Goal: Transaction & Acquisition: Purchase product/service

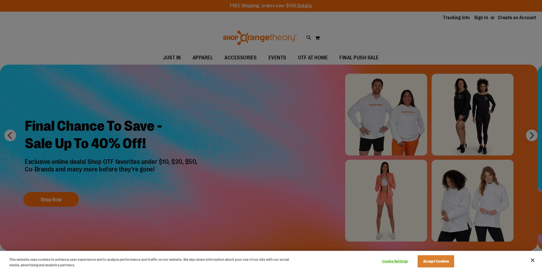
click at [262, 32] on div at bounding box center [271, 135] width 542 height 271
click at [176, 33] on div at bounding box center [271, 135] width 542 height 271
click at [475, 34] on div at bounding box center [271, 135] width 542 height 271
click at [430, 264] on button "Accept Cookies" at bounding box center [435, 262] width 36 height 12
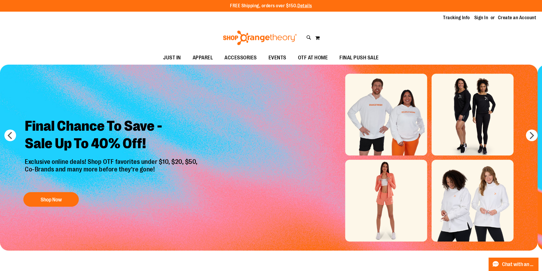
click at [157, 33] on input "Search" at bounding box center [271, 32] width 430 height 19
type input "********"
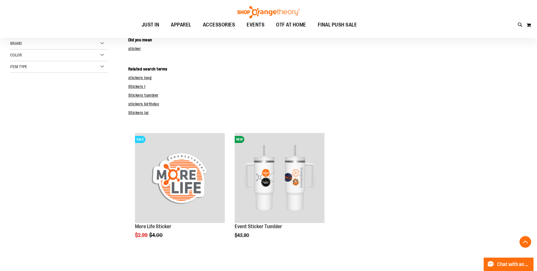
scroll to position [134, 0]
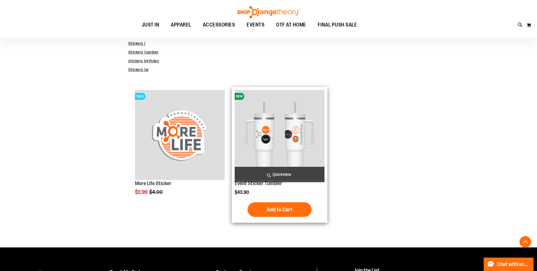
click at [310, 139] on img "product" at bounding box center [280, 135] width 90 height 90
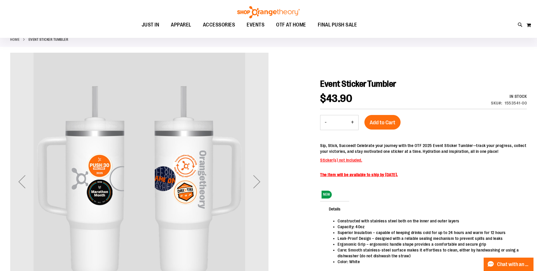
scroll to position [80, 0]
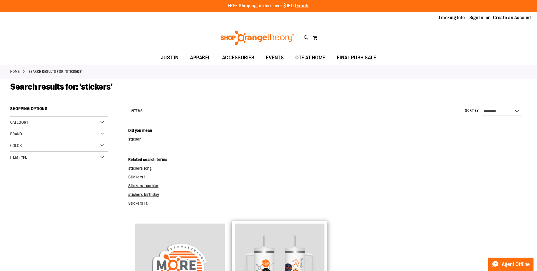
scroll to position [134, 0]
